Goal: Transaction & Acquisition: Purchase product/service

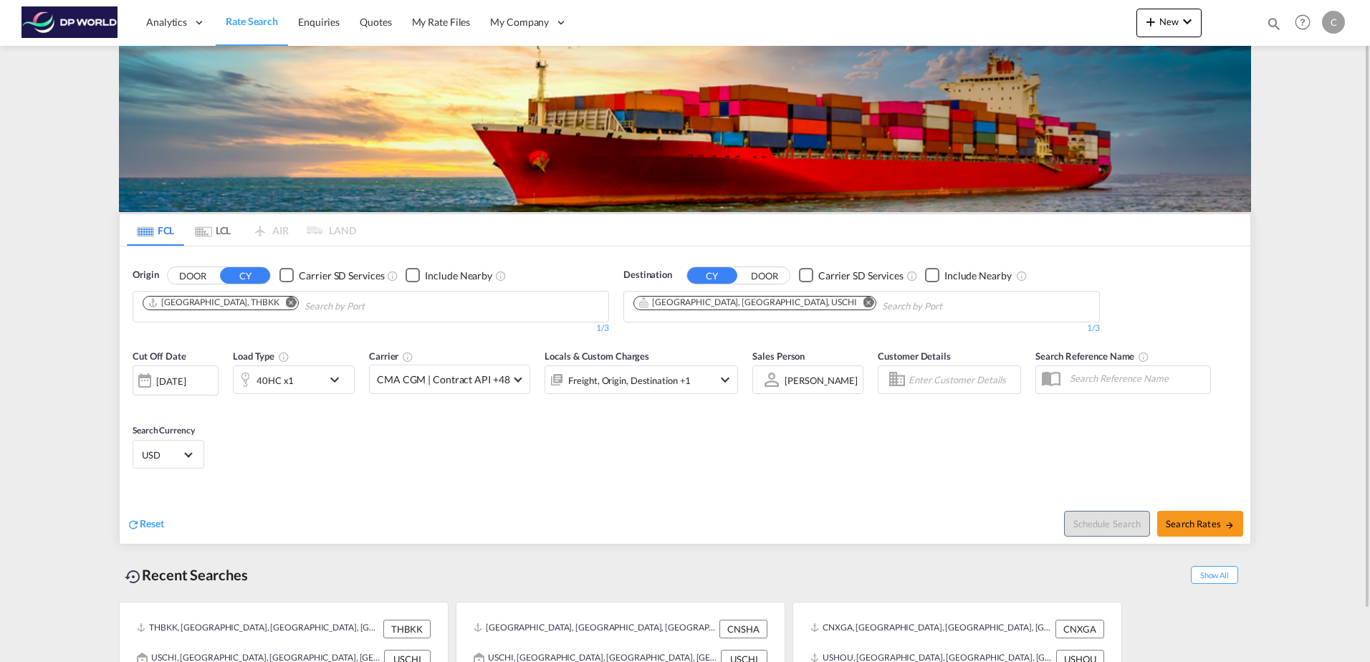
click at [286, 301] on md-icon "Remove" at bounding box center [291, 302] width 11 height 11
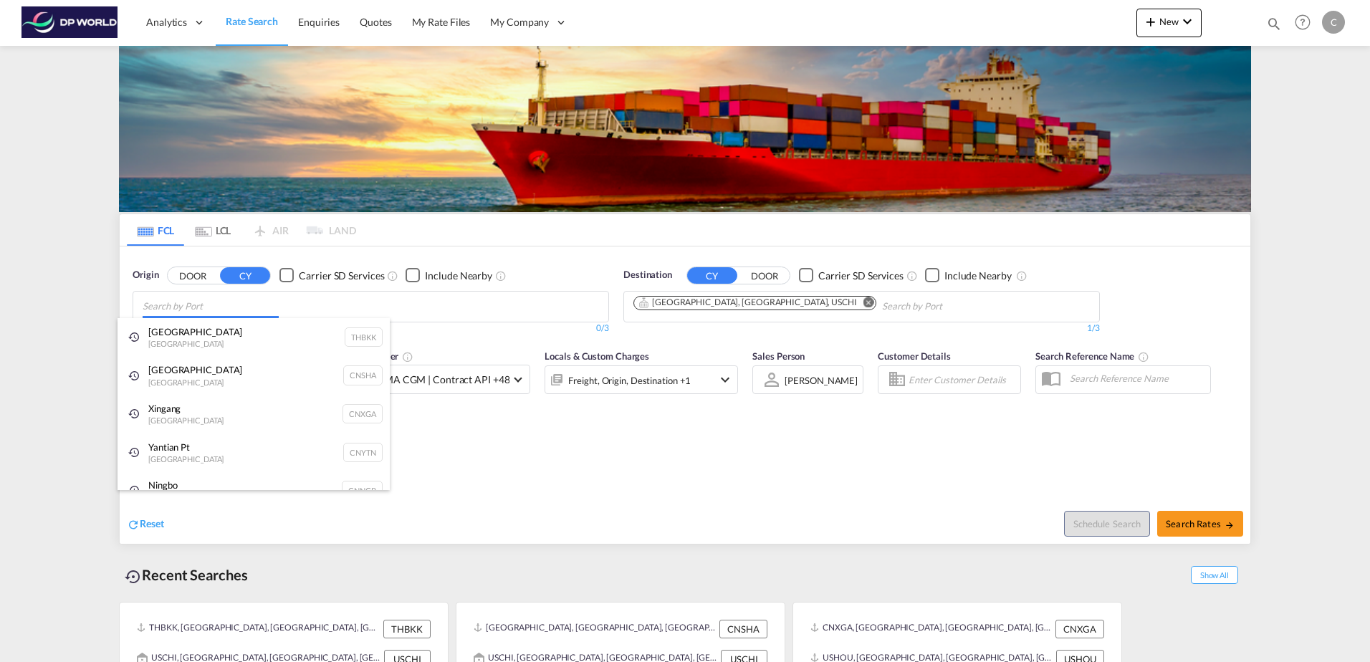
click at [233, 303] on body "Analytics Dashboard Rate Search Enquiries Quotes My Rate Files My Company" at bounding box center [685, 331] width 1370 height 662
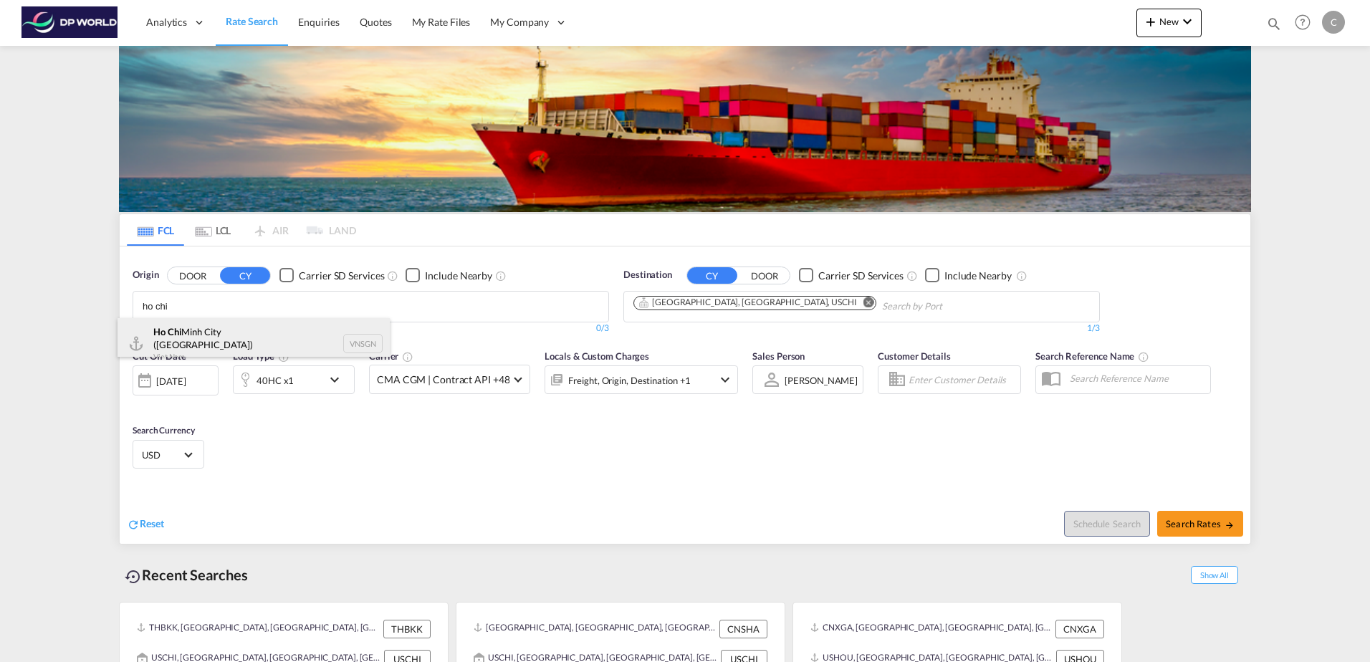
type input "ho chi"
click at [206, 332] on div "Ho Chi Minh City ([GEOGRAPHIC_DATA]) Viet Nam VNSGN" at bounding box center [253, 344] width 272 height 52
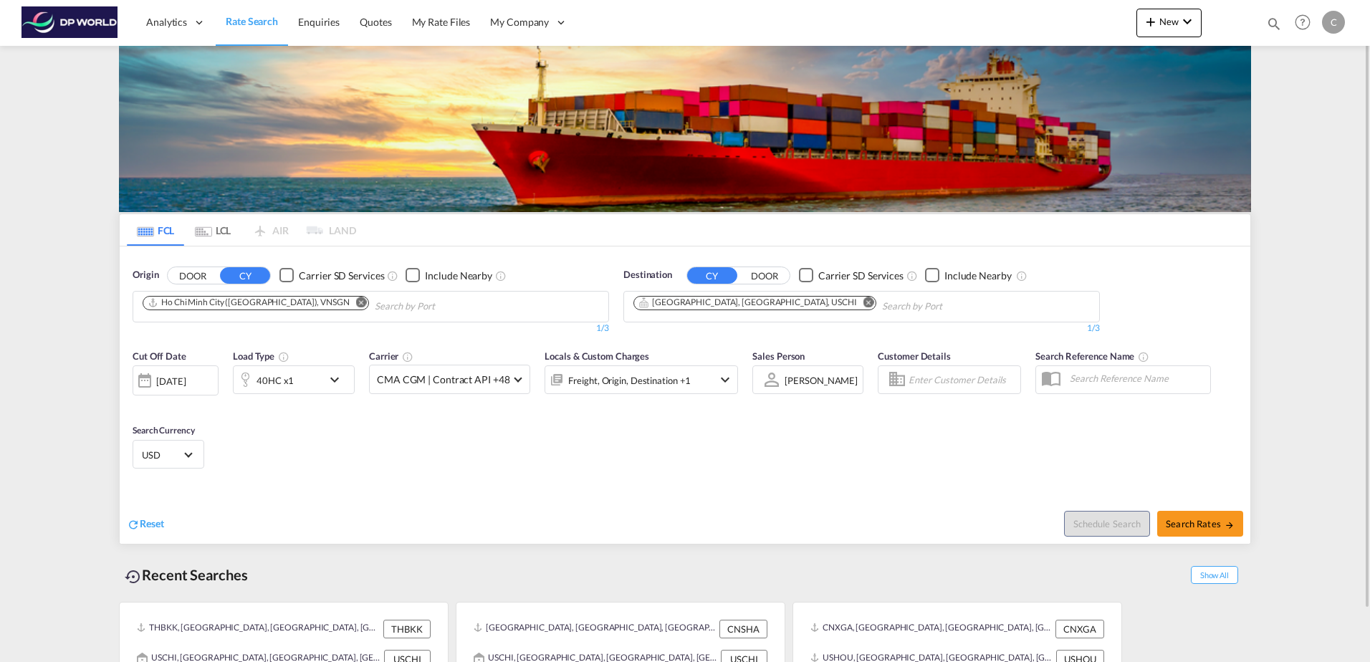
click at [863, 301] on md-icon "Remove" at bounding box center [868, 302] width 11 height 11
click at [707, 309] on body "Analytics Dashboard Rate Search Enquiries Quotes My Rate Files My Company" at bounding box center [685, 331] width 1370 height 662
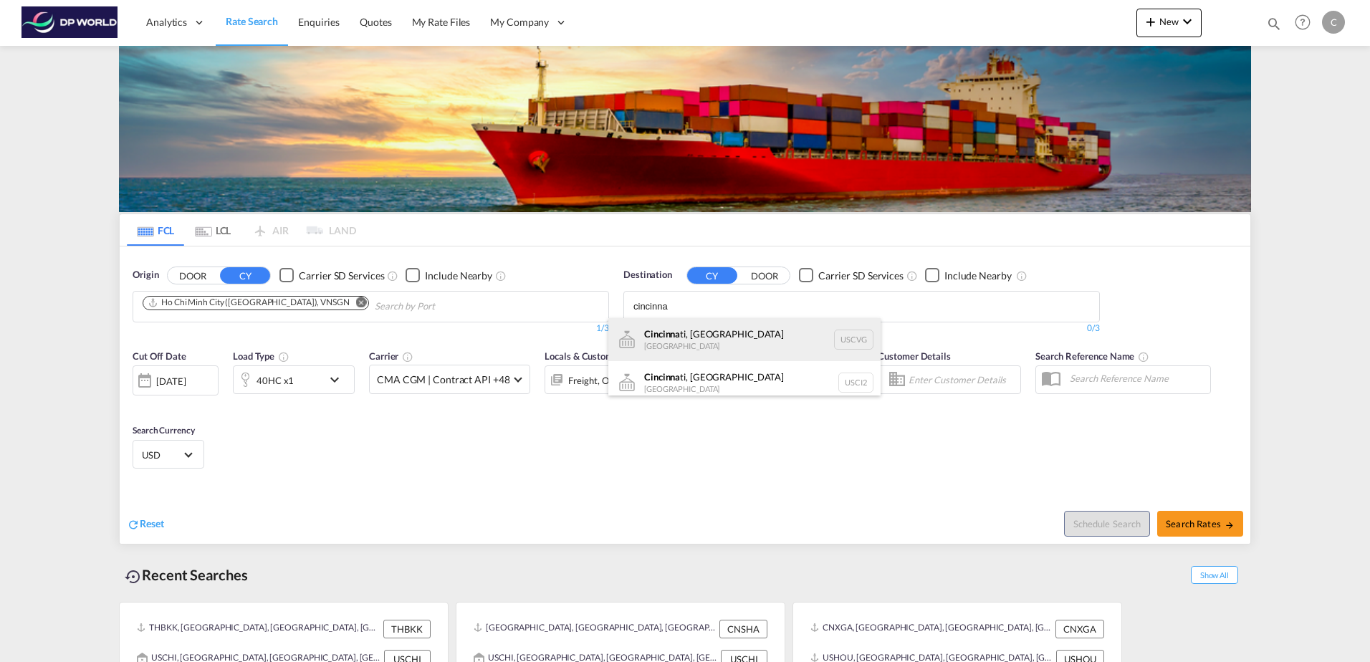
type input "cincinna"
click at [699, 329] on div "Cincinna ti, [GEOGRAPHIC_DATA] [GEOGRAPHIC_DATA] USCVG" at bounding box center [744, 339] width 272 height 43
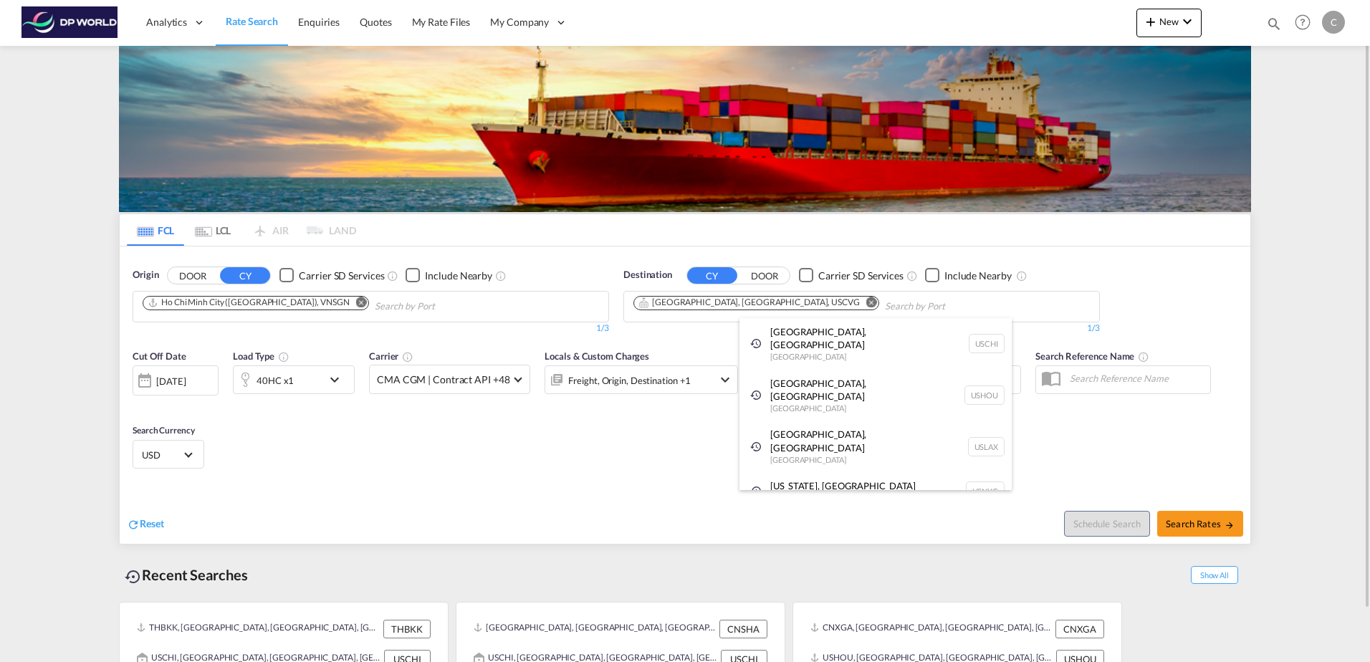
drag, startPoint x: 362, startPoint y: 462, endPoint x: 623, endPoint y: 466, distance: 261.5
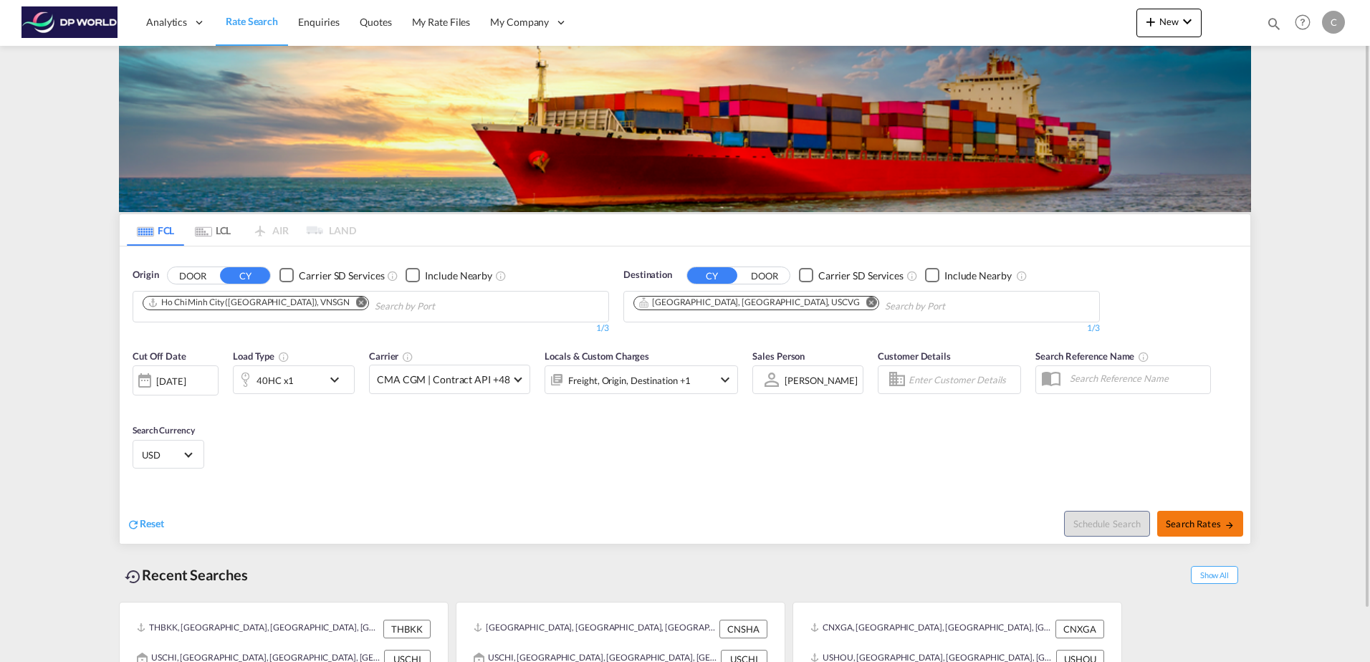
click at [1178, 519] on span "Search Rates" at bounding box center [1200, 523] width 69 height 11
type input "VNSGN to USCVG / [DATE]"
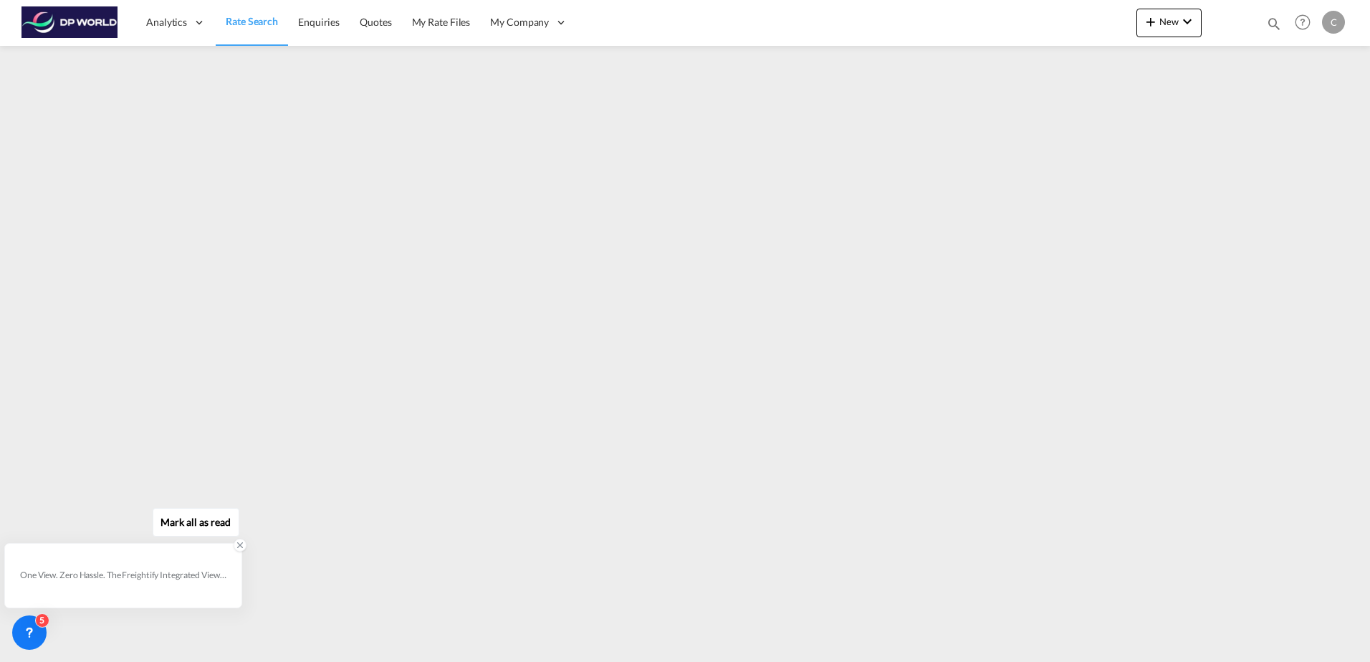
click at [240, 547] on icon at bounding box center [240, 545] width 10 height 10
